Goal: Information Seeking & Learning: Learn about a topic

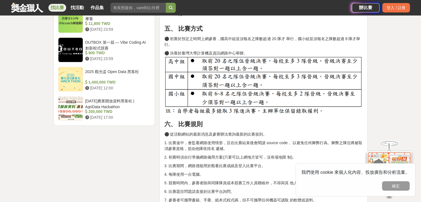
scroll to position [720, 0]
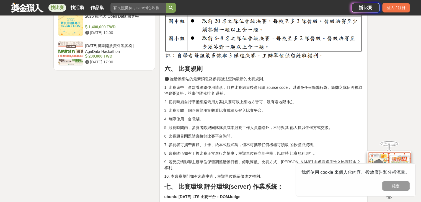
click at [294, 122] on div "一、 參賽流程 二、 活動時程 三、 報名方式 1. 一律採線上報名，身分由各隊指導老師負監督之責。 2. 報名網址：[URL][DOMAIN_NAME] 3…" at bounding box center [263, 179] width 199 height 1353
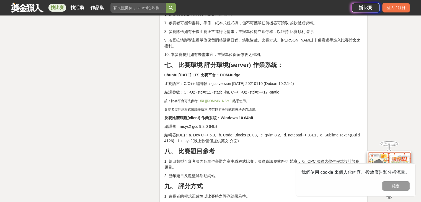
scroll to position [886, 0]
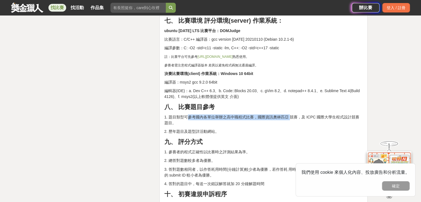
drag, startPoint x: 187, startPoint y: 111, endPoint x: 290, endPoint y: 112, distance: 102.7
click at [290, 115] on span "1. 題目類型可參考國內各單位舉辦之高中職程式比賽，國際資訊奧林匹亞 競賽，及 ICPC 國際大學生程式設計競賽題目。" at bounding box center [261, 120] width 195 height 10
click at [283, 129] on p "2. 歷年題目及題型詳活動網站。" at bounding box center [263, 132] width 199 height 6
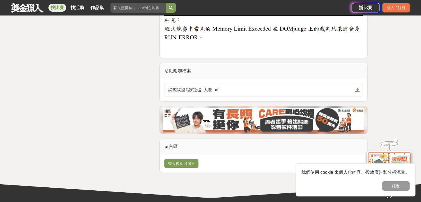
scroll to position [1550, 0]
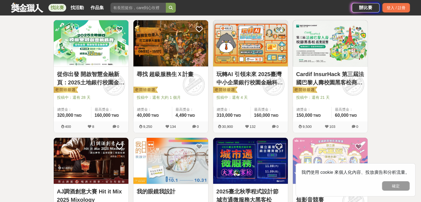
scroll to position [111, 0]
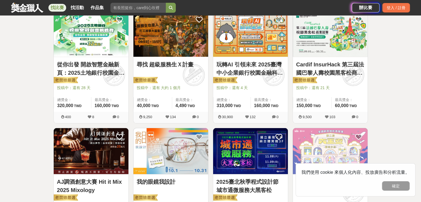
click at [163, 66] on link "尋找 超級服務生Ｘ計畫" at bounding box center [171, 64] width 68 height 8
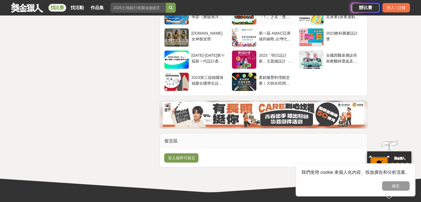
scroll to position [1320, 0]
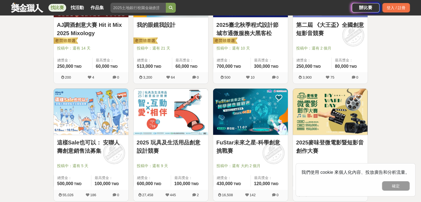
scroll to position [277, 0]
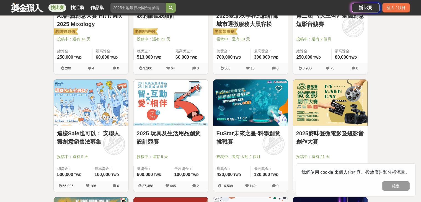
click at [93, 142] on link "這樣Sale也可以： 安聯人壽創意銷售法募集" at bounding box center [91, 137] width 68 height 17
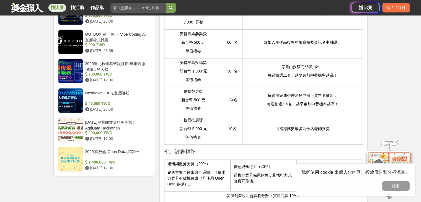
scroll to position [664, 0]
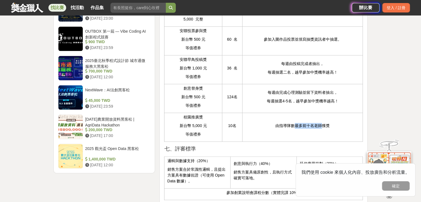
drag, startPoint x: 294, startPoint y: 137, endPoint x: 322, endPoint y: 136, distance: 27.4
click at [322, 129] on p "由指導隊數最多前十名老師獲獎" at bounding box center [302, 126] width 115 height 6
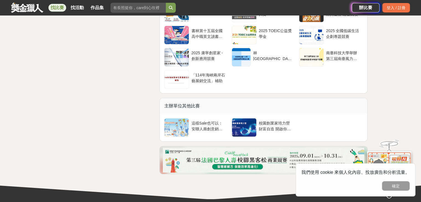
scroll to position [1550, 0]
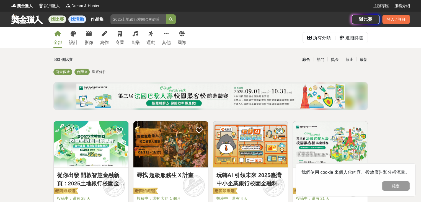
click at [73, 19] on link "找活動" at bounding box center [77, 19] width 18 height 8
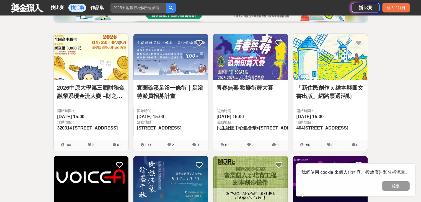
scroll to position [55, 0]
